Goal: Communication & Community: Participate in discussion

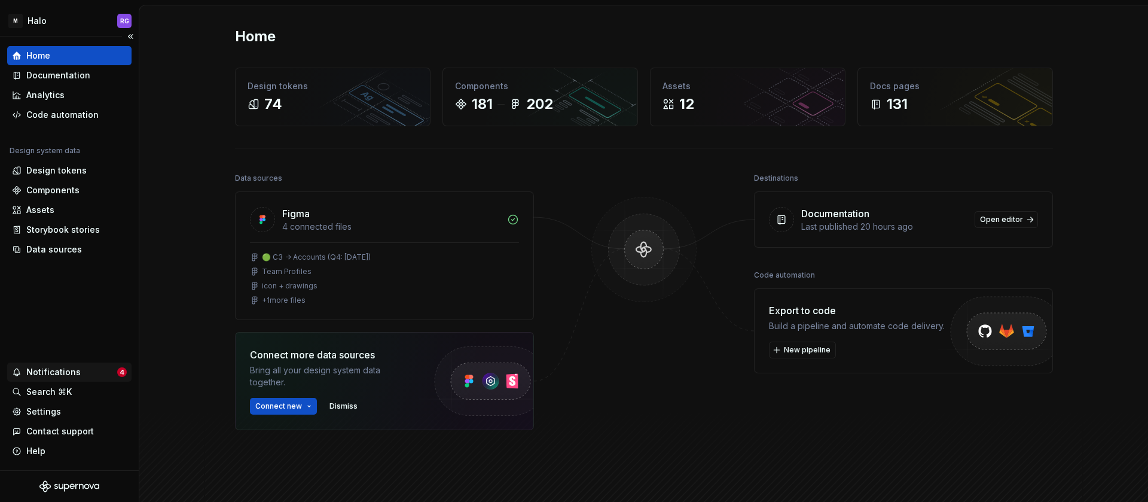
click at [68, 370] on div "Notifications" at bounding box center [53, 372] width 54 height 12
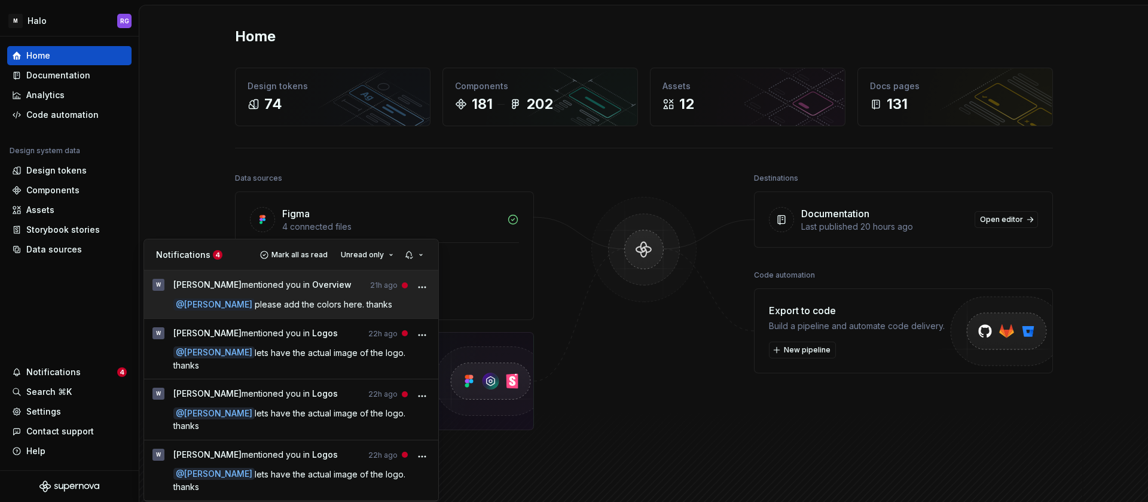
click at [324, 289] on span "[PERSON_NAME] mentioned you in Overview" at bounding box center [262, 287] width 178 height 16
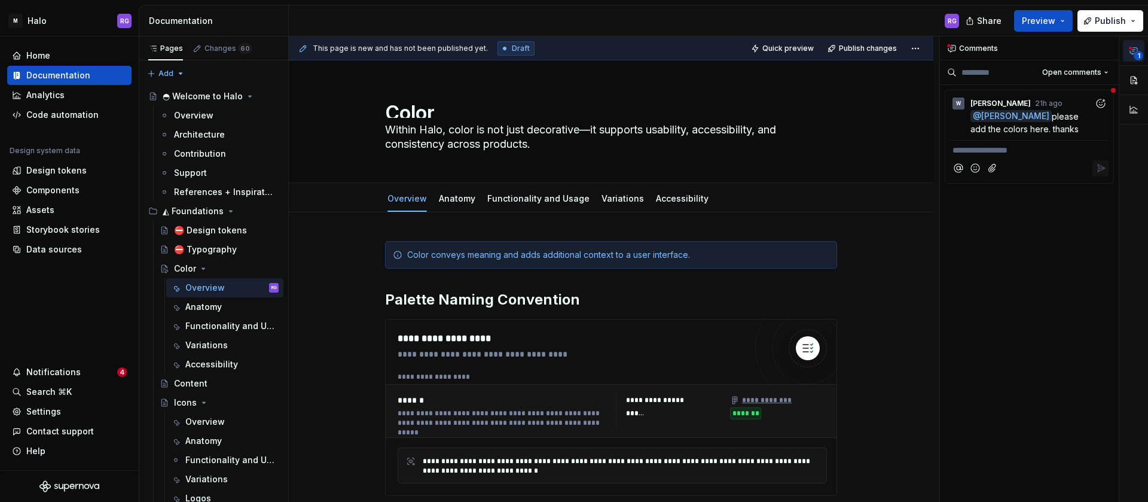
click at [1131, 56] on button "1" at bounding box center [1134, 51] width 22 height 22
click at [1137, 53] on span "1" at bounding box center [1139, 56] width 10 height 10
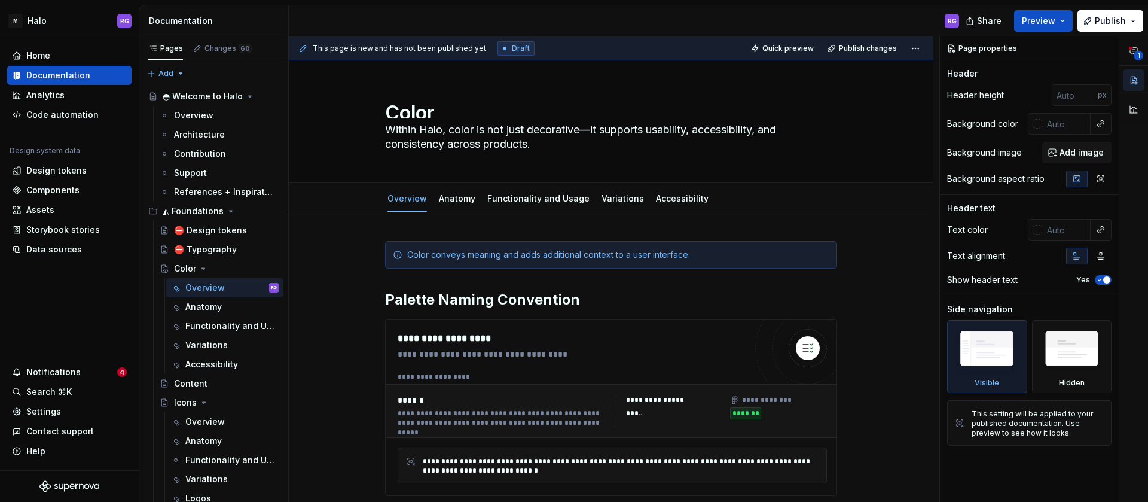
click at [1146, 57] on div "1" at bounding box center [1133, 81] width 29 height 91
click at [605, 202] on link "Variations" at bounding box center [623, 198] width 42 height 10
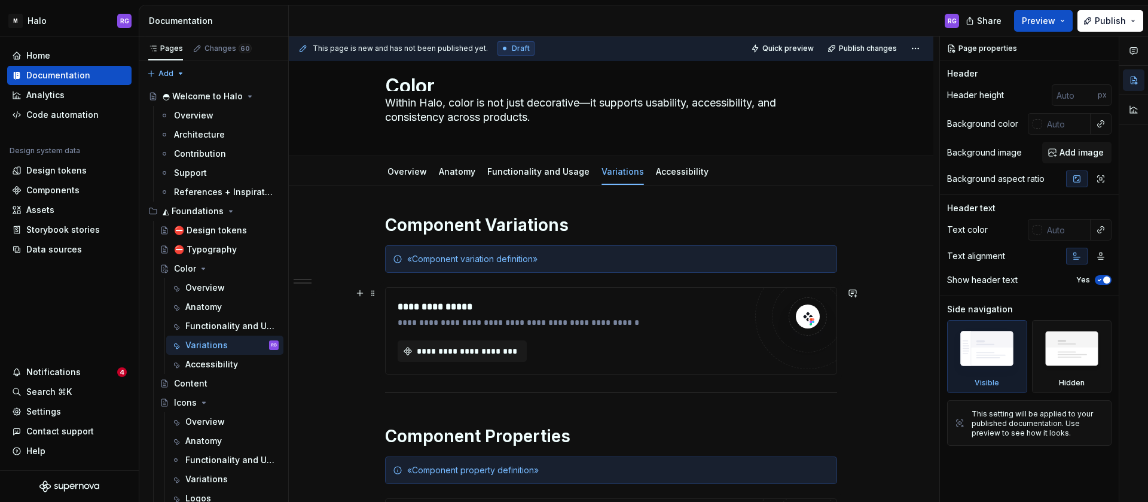
scroll to position [26, 0]
click at [53, 376] on div "Notifications" at bounding box center [53, 372] width 54 height 12
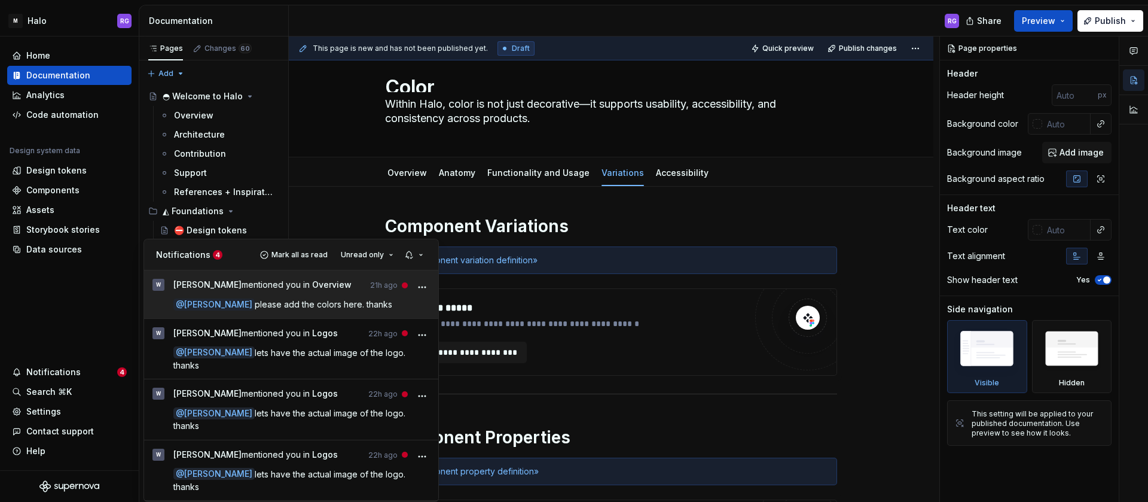
click at [283, 300] on span "please add the colors here. thanks" at bounding box center [324, 304] width 138 height 10
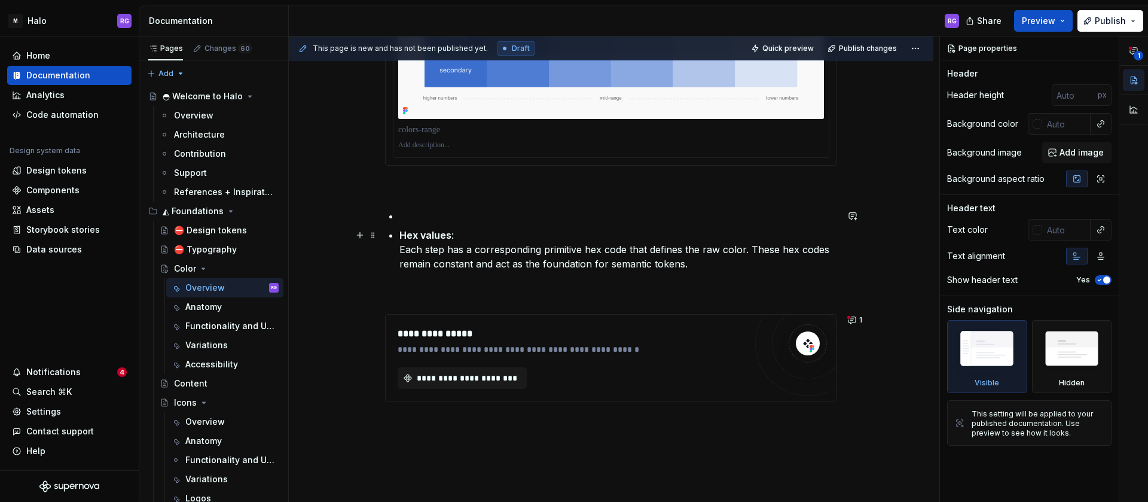
scroll to position [716, 0]
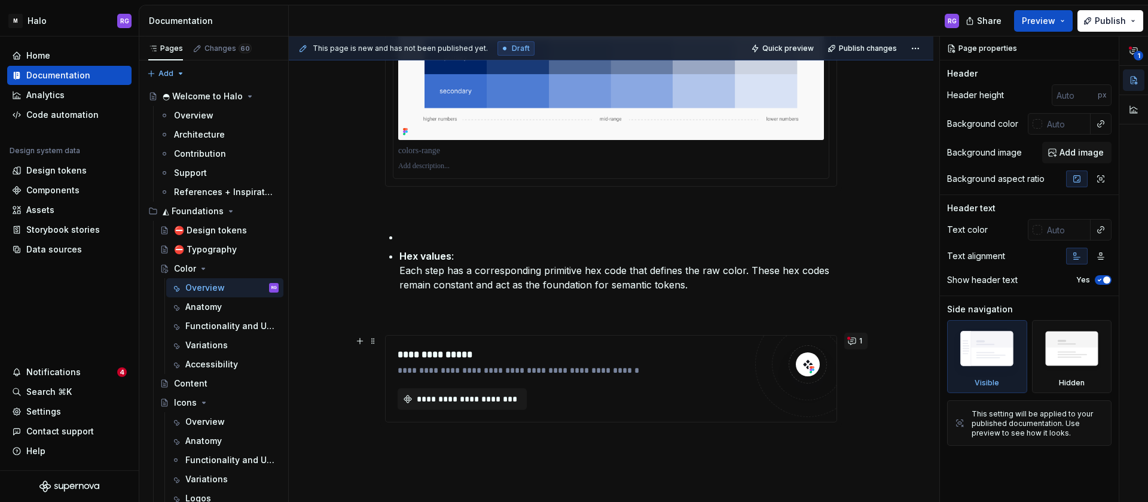
click at [853, 338] on button "1" at bounding box center [855, 340] width 23 height 17
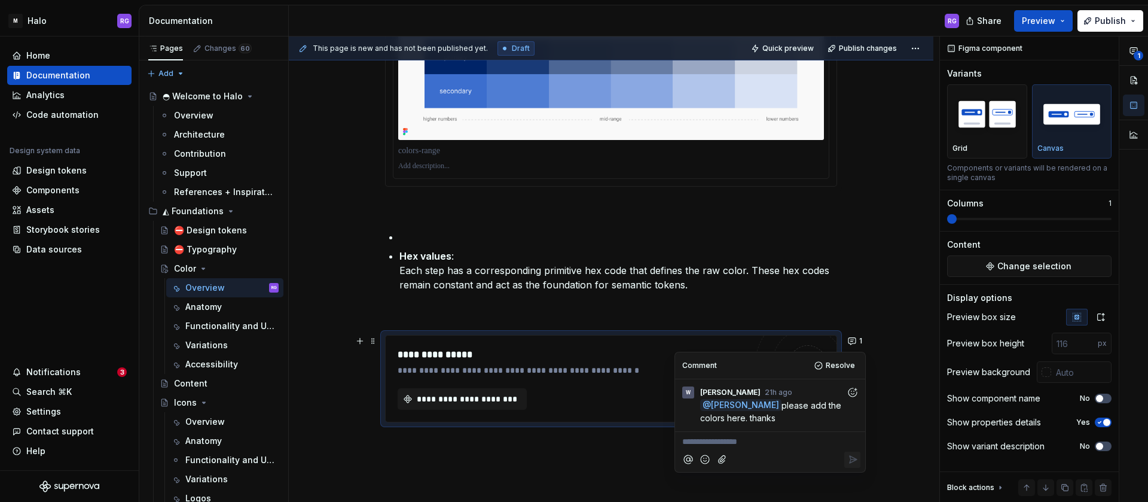
click at [871, 309] on div "**********" at bounding box center [611, 56] width 645 height 1120
click at [850, 337] on button "1" at bounding box center [855, 340] width 23 height 17
click at [870, 288] on div "**********" at bounding box center [611, 56] width 645 height 1120
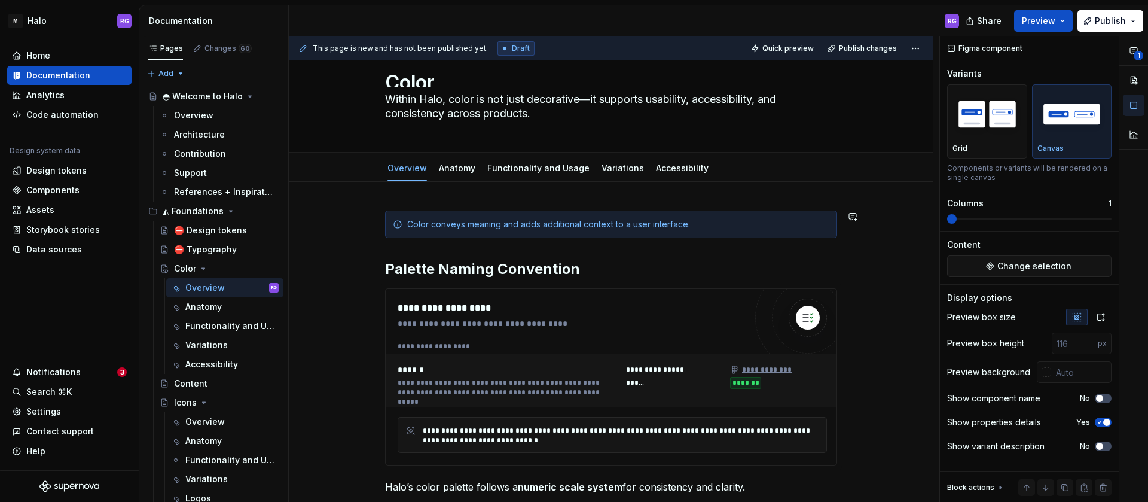
scroll to position [0, 0]
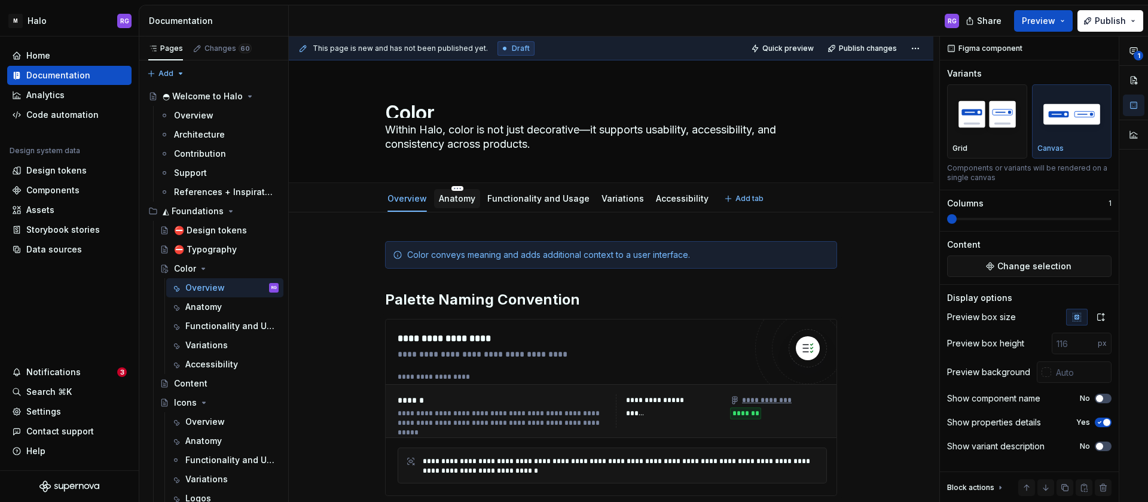
click at [463, 197] on link "Anatomy" at bounding box center [457, 198] width 36 height 10
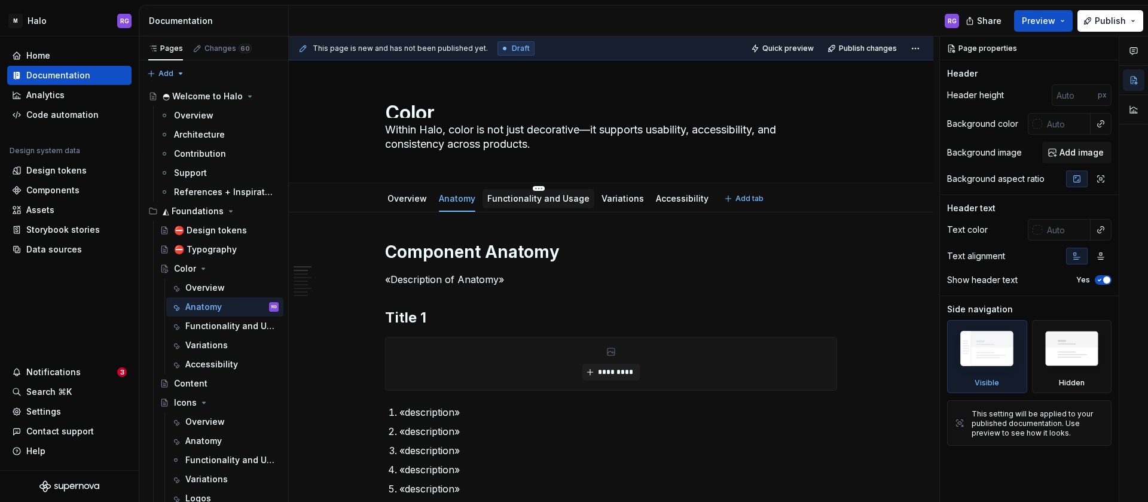
click at [535, 201] on link "Functionality and Usage" at bounding box center [538, 198] width 102 height 10
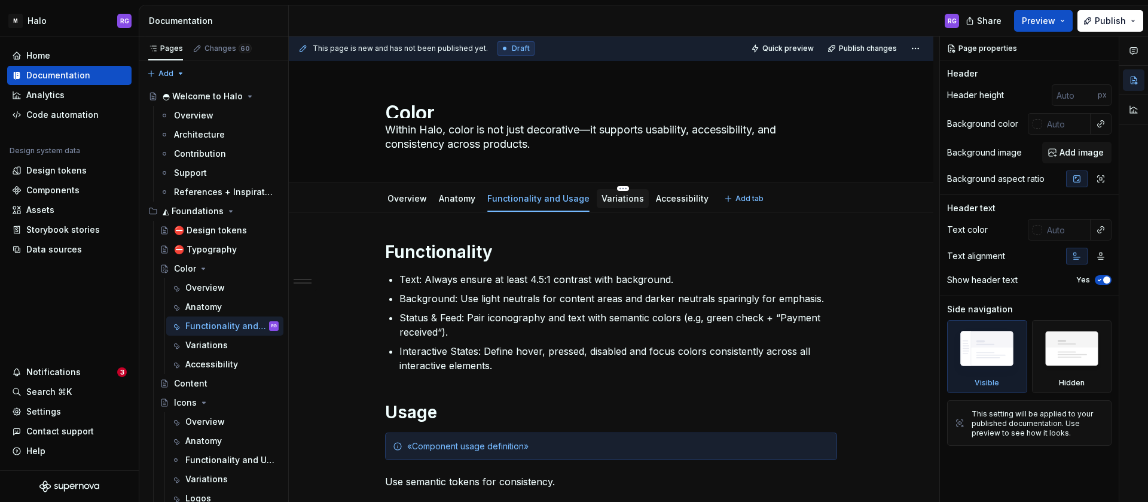
click at [612, 198] on link "Variations" at bounding box center [623, 198] width 42 height 10
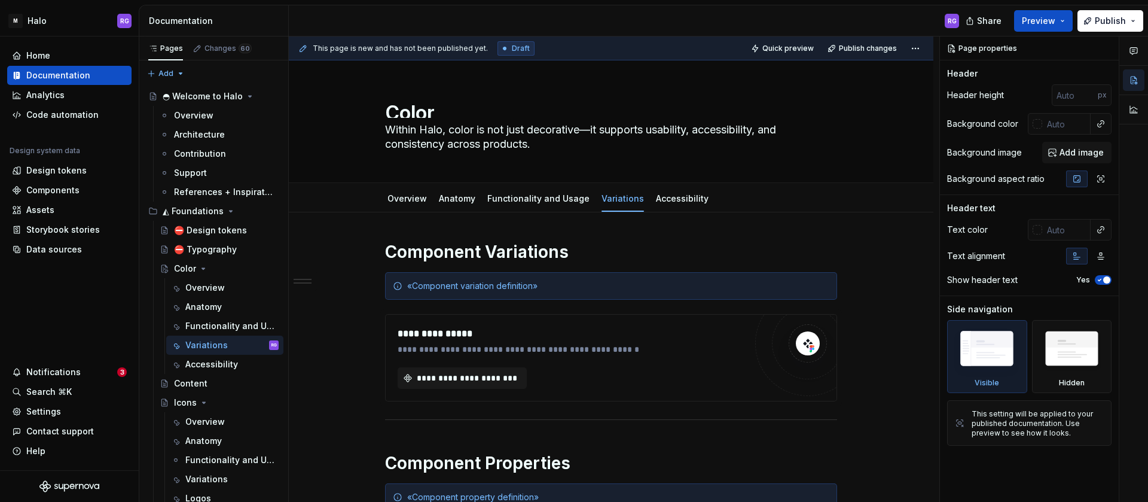
type textarea "*"
